Goal: Transaction & Acquisition: Book appointment/travel/reservation

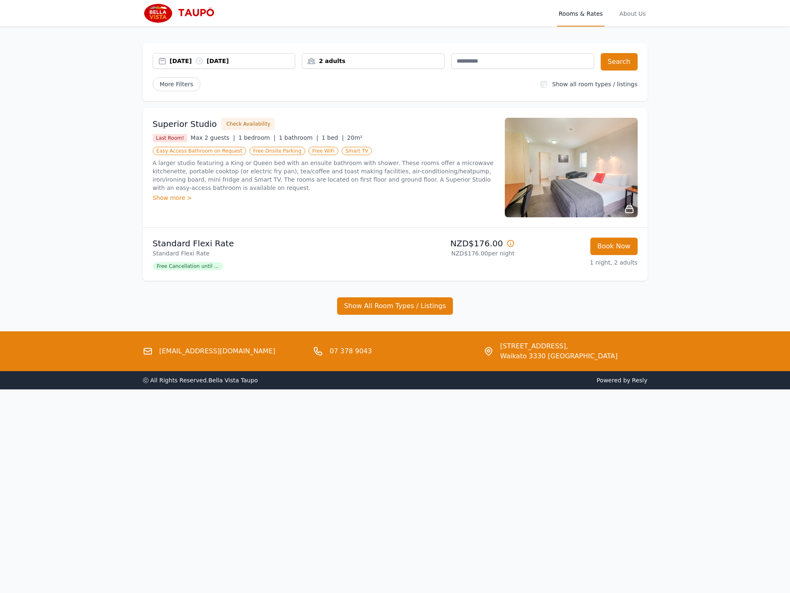
click at [381, 61] on div "2 adults" at bounding box center [373, 61] width 142 height 8
click at [365, 117] on icon at bounding box center [364, 117] width 5 height 5
click at [246, 59] on div "[DATE] [DATE]" at bounding box center [232, 61] width 125 height 8
click at [185, 59] on div "[DATE] [DATE]" at bounding box center [232, 61] width 125 height 8
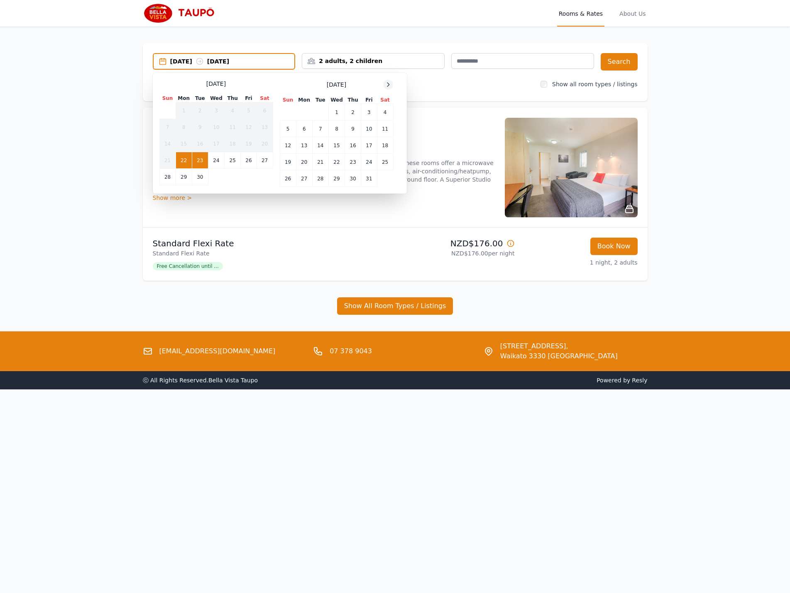
click at [388, 84] on icon at bounding box center [388, 84] width 7 height 7
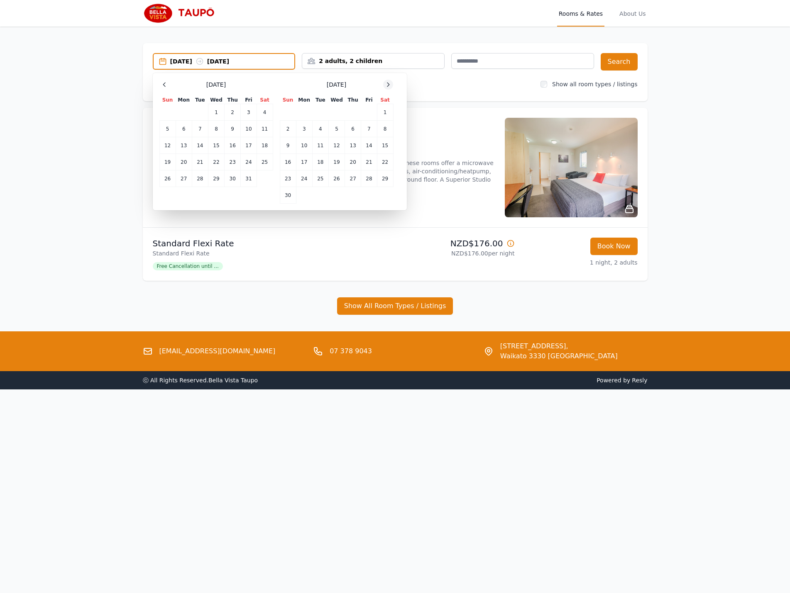
click at [388, 84] on icon at bounding box center [388, 84] width 7 height 7
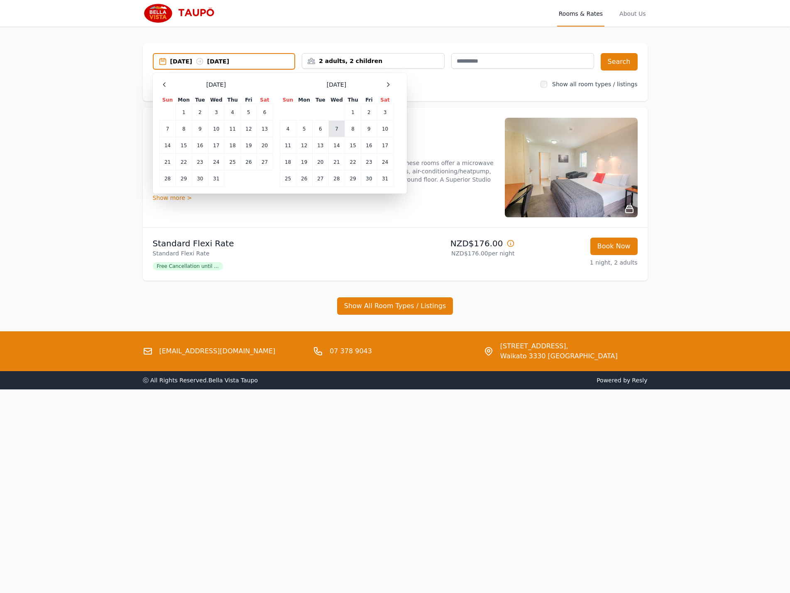
click at [334, 129] on td "7" at bounding box center [336, 129] width 16 height 17
click at [352, 130] on td "8" at bounding box center [353, 129] width 16 height 17
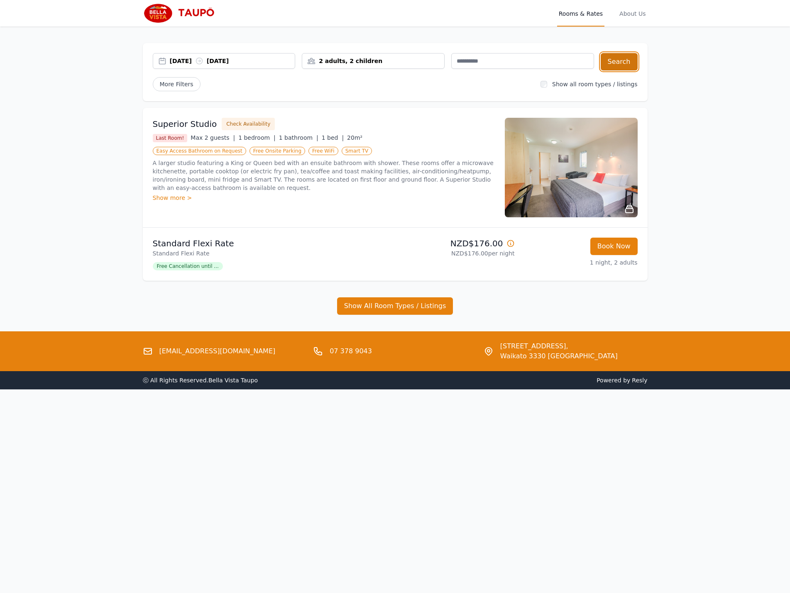
click at [626, 63] on button "Search" at bounding box center [618, 61] width 37 height 17
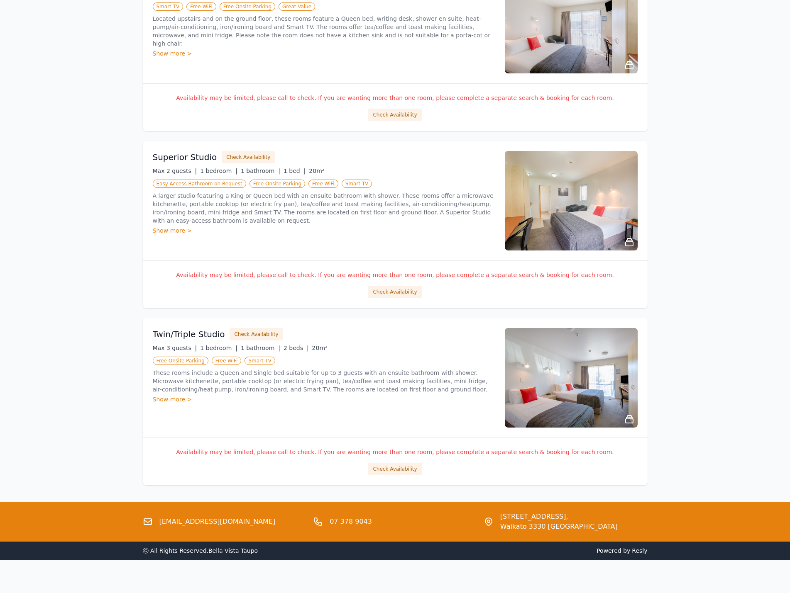
scroll to position [356, 0]
